Goal: Information Seeking & Learning: Learn about a topic

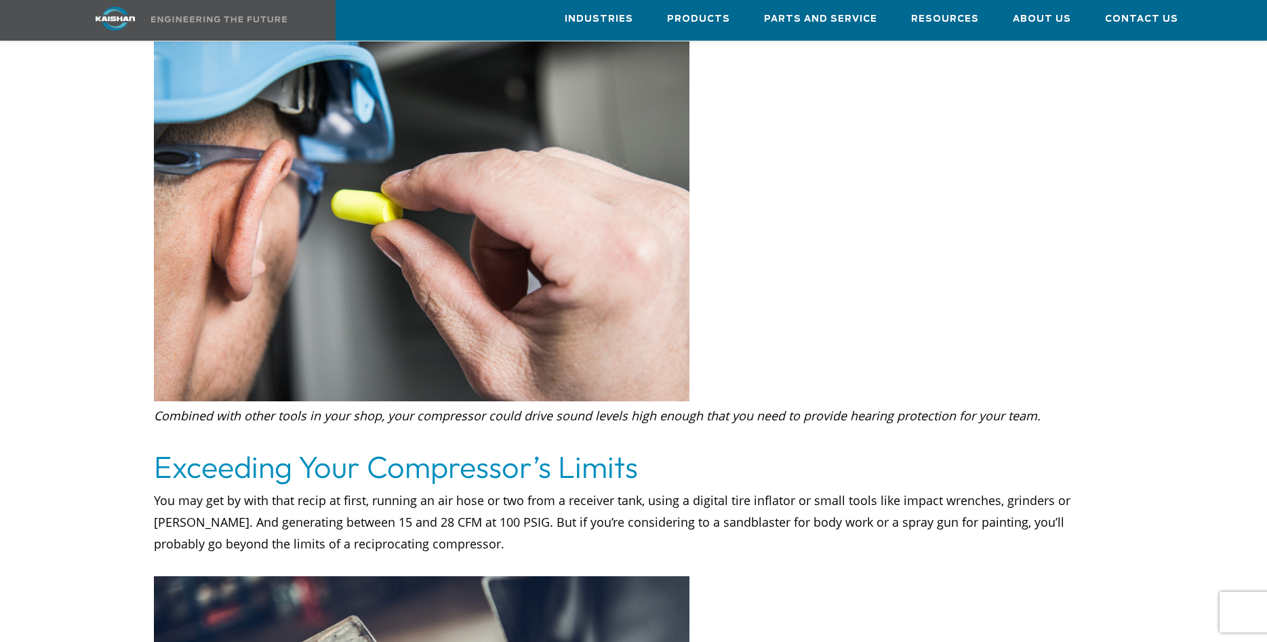
scroll to position [1038, 0]
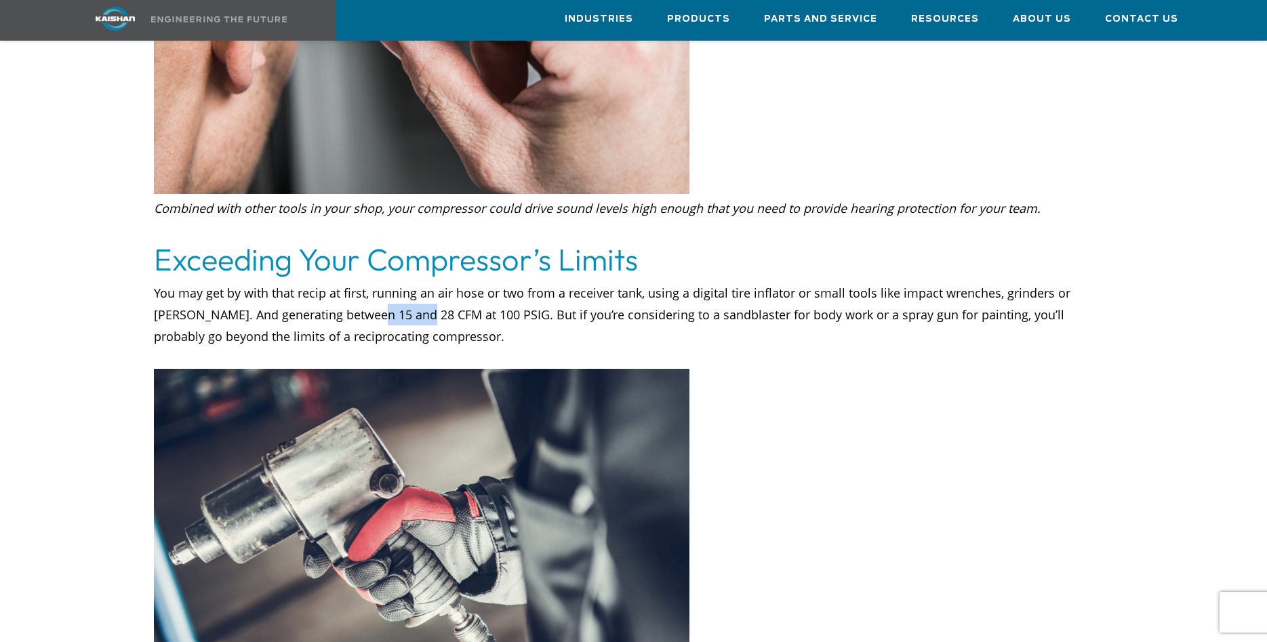
drag, startPoint x: 367, startPoint y: 285, endPoint x: 283, endPoint y: 283, distance: 84.1
click at [283, 283] on p "You may get by with that recip at first, running an air hose or two from a rece…" at bounding box center [634, 325] width 960 height 87
click at [398, 282] on p "You may get by with that recip at first, running an air hose or two from a rece…" at bounding box center [634, 325] width 960 height 87
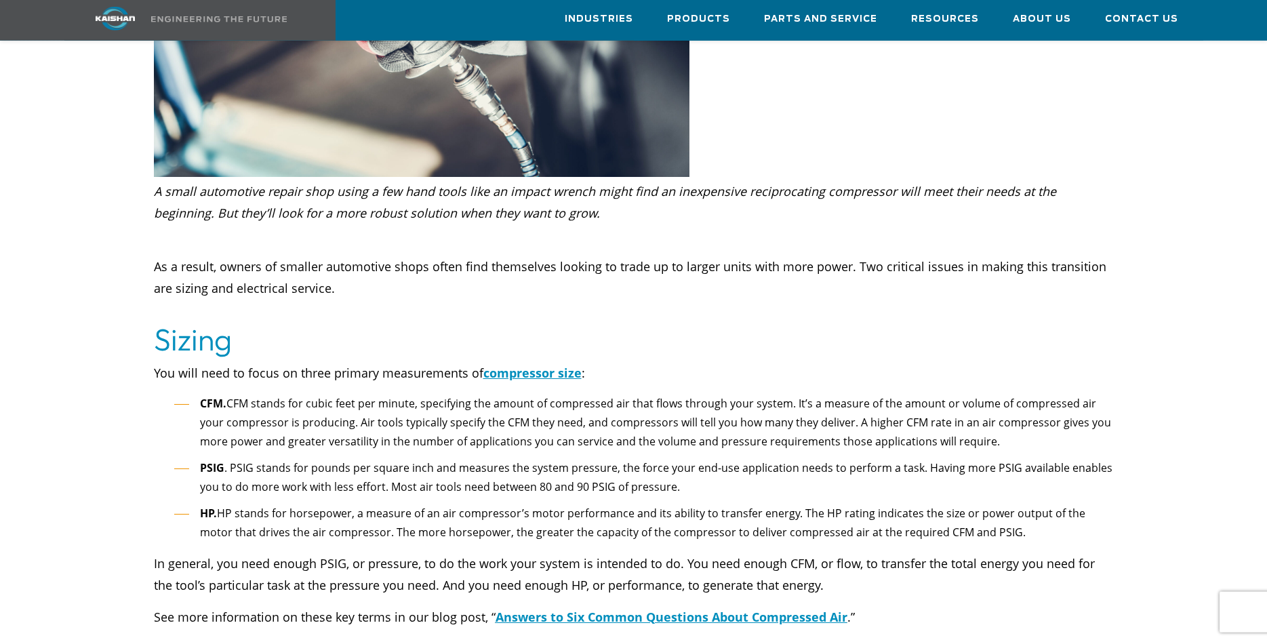
scroll to position [1591, 0]
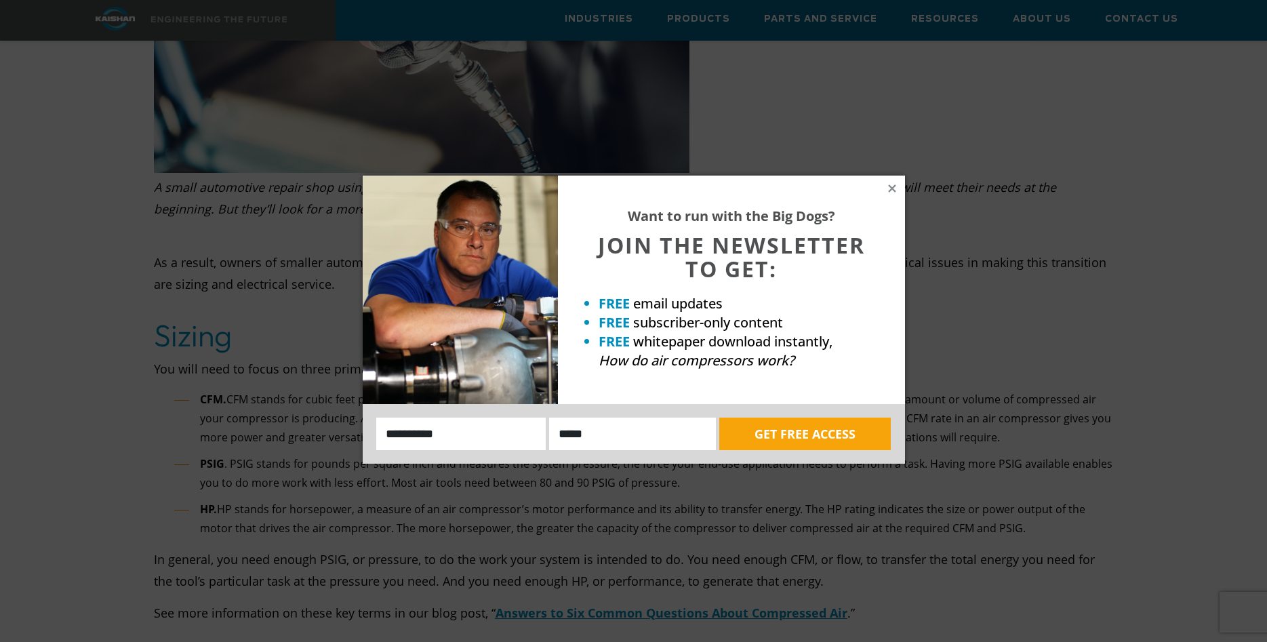
click at [886, 189] on div "Want to run with the Big Dogs? JOIN THE NEWSLETTER TO GET: FREE email updates F…" at bounding box center [731, 290] width 347 height 229
click at [890, 184] on icon at bounding box center [892, 188] width 12 height 12
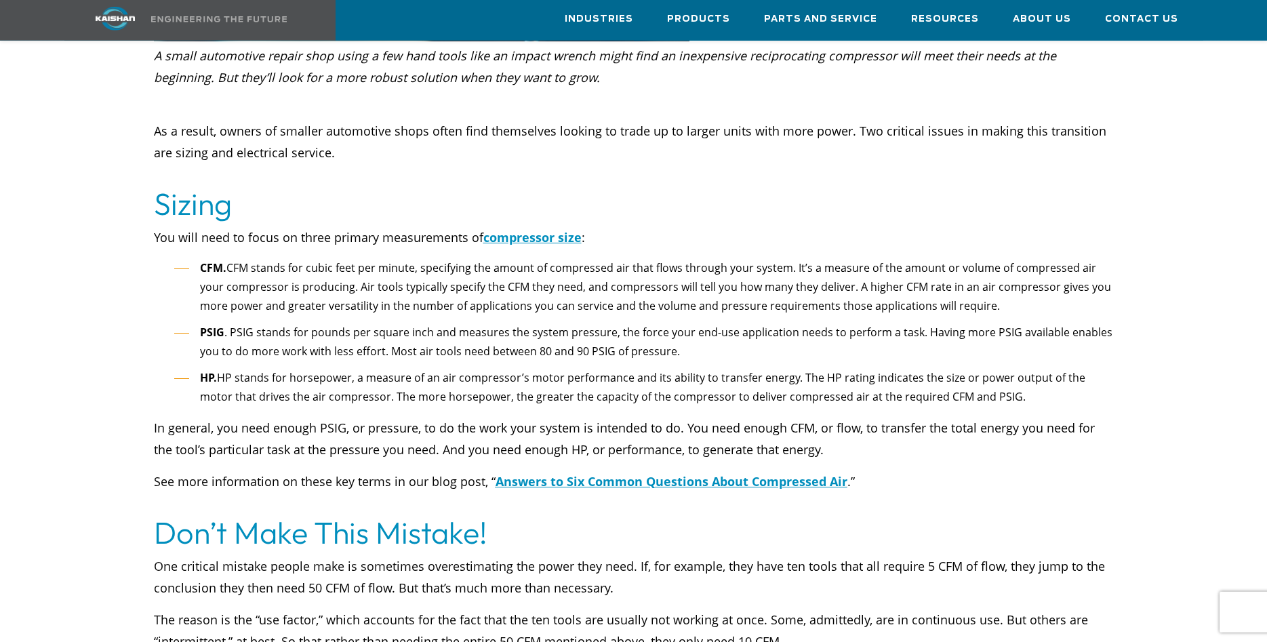
scroll to position [2006, 0]
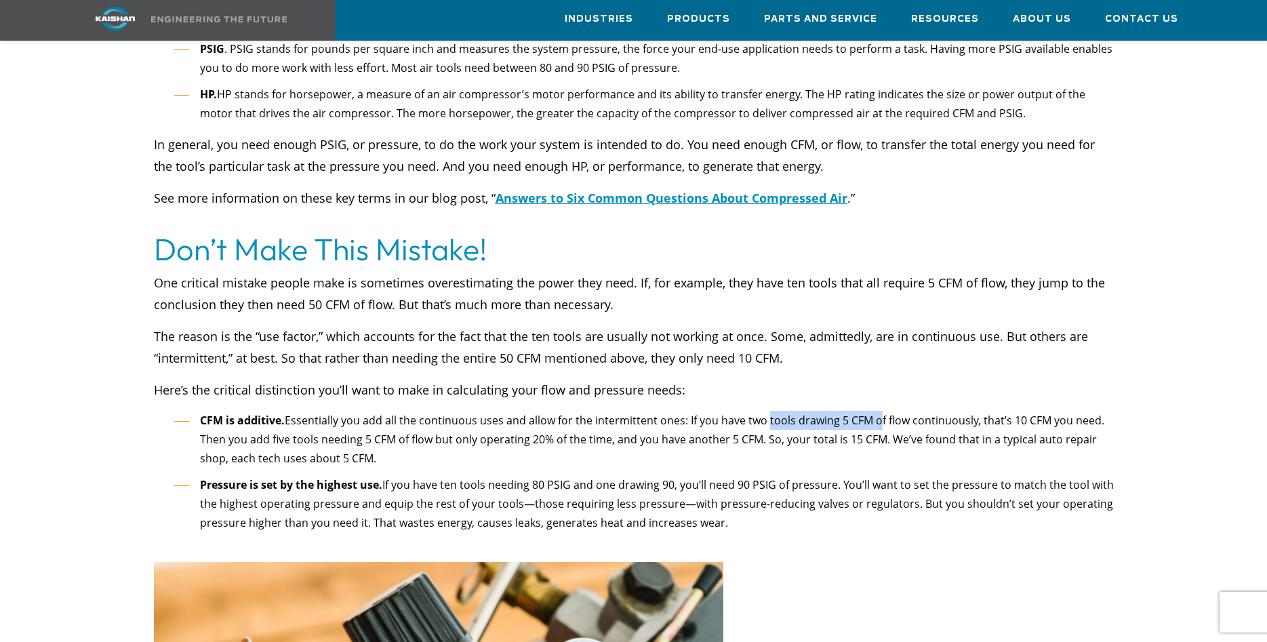
drag, startPoint x: 806, startPoint y: 401, endPoint x: 872, endPoint y: 401, distance: 65.8
click at [872, 411] on li "CFM is additive. Essentially you add all the continuous uses and allow for the …" at bounding box center [644, 440] width 940 height 58
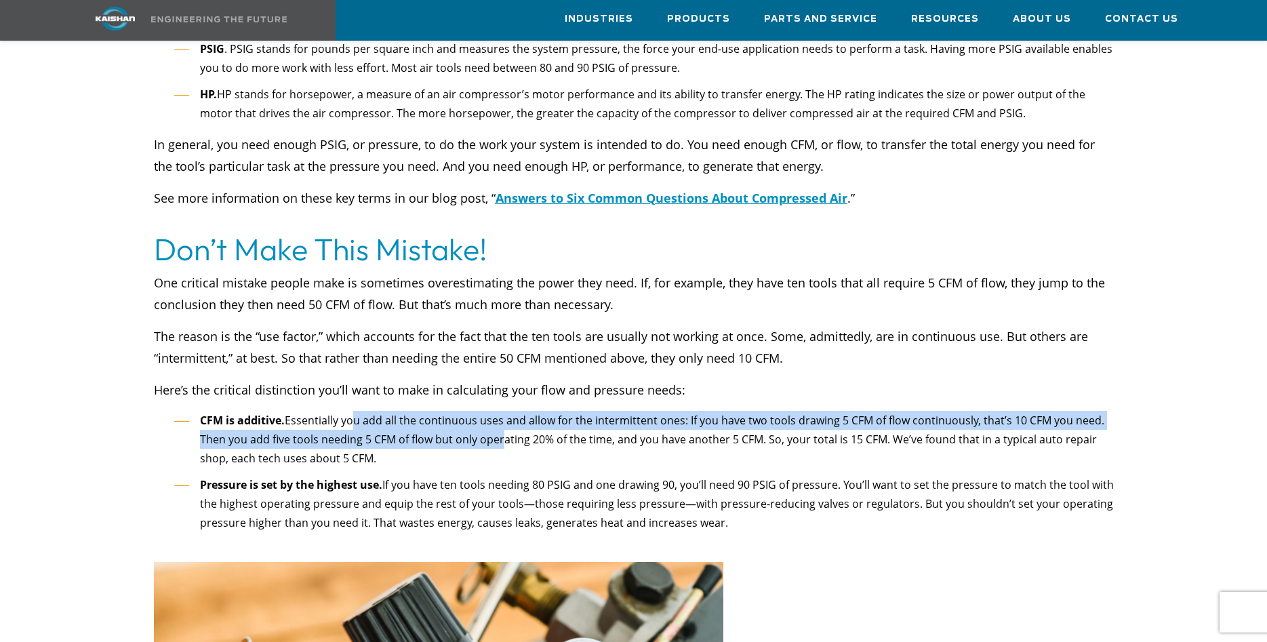
drag, startPoint x: 349, startPoint y: 400, endPoint x: 500, endPoint y: 418, distance: 151.7
click at [500, 418] on li "CFM is additive. Essentially you add all the continuous uses and allow for the …" at bounding box center [644, 440] width 940 height 58
click at [494, 419] on li "CFM is additive. Essentially you add all the continuous uses and allow for the …" at bounding box center [644, 440] width 940 height 58
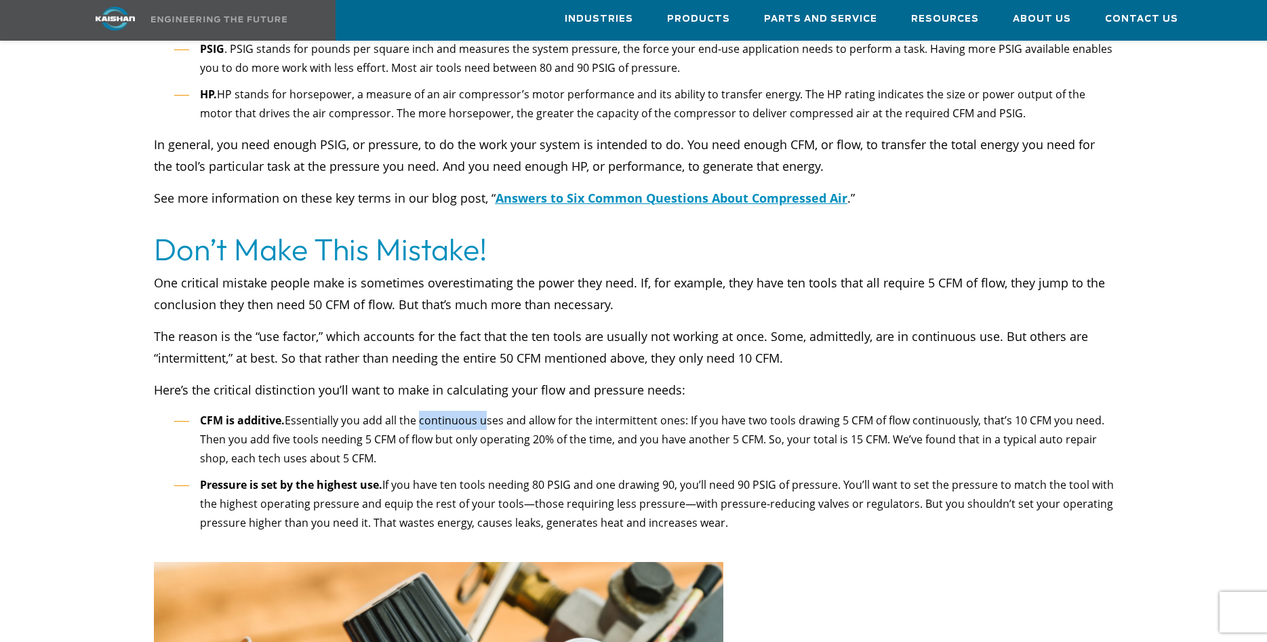
drag, startPoint x: 425, startPoint y: 400, endPoint x: 482, endPoint y: 409, distance: 57.6
click at [482, 411] on li "CFM is additive. Essentially you add all the continuous uses and allow for the …" at bounding box center [644, 440] width 940 height 58
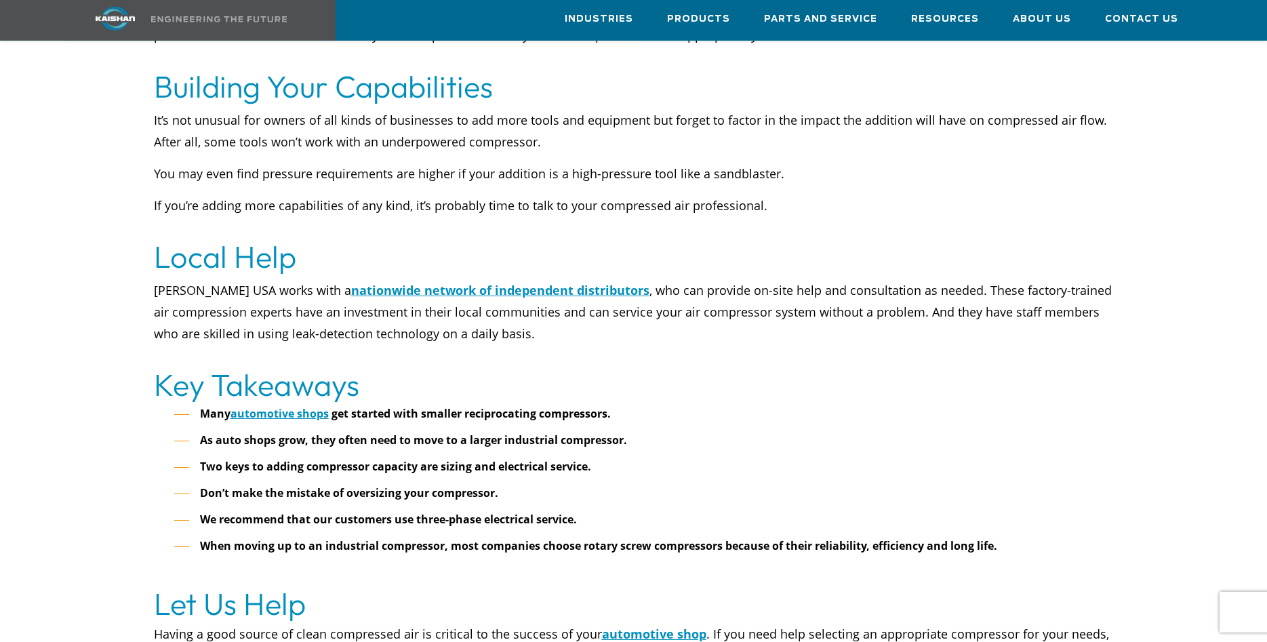
scroll to position [5395, 0]
